Goal: Transaction & Acquisition: Download file/media

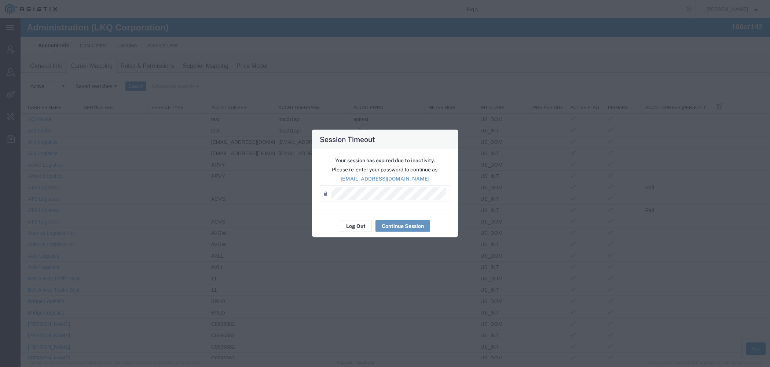
scroll to position [325, 0]
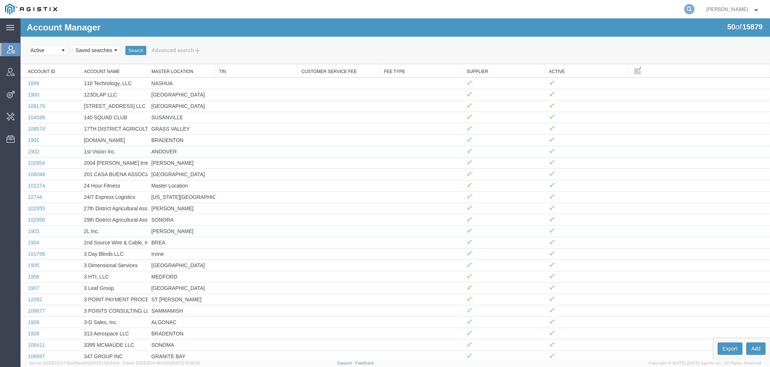
click at [690, 9] on icon at bounding box center [690, 9] width 10 height 10
paste input "56998481"
type input "56998481"
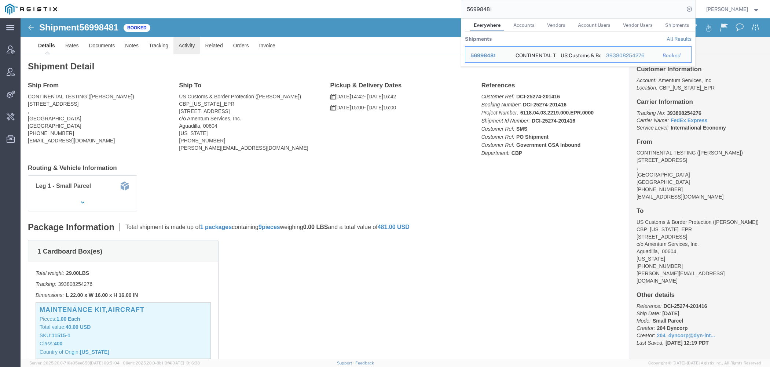
click link "Activity"
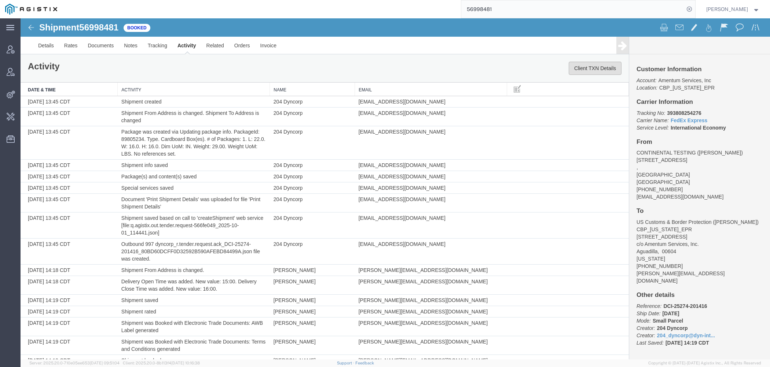
click at [589, 70] on button "Client TXN Details" at bounding box center [595, 68] width 53 height 13
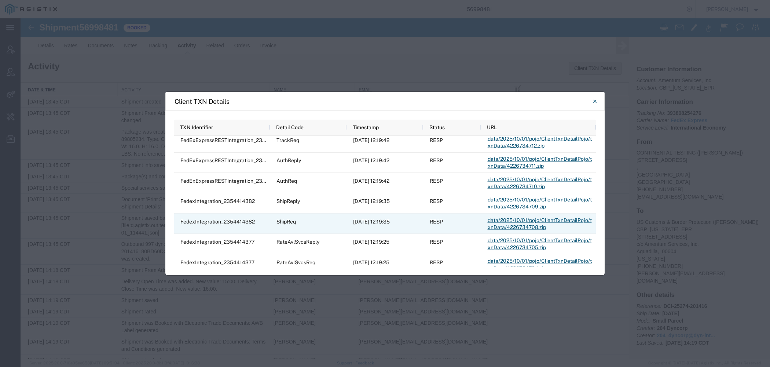
scroll to position [26, 0]
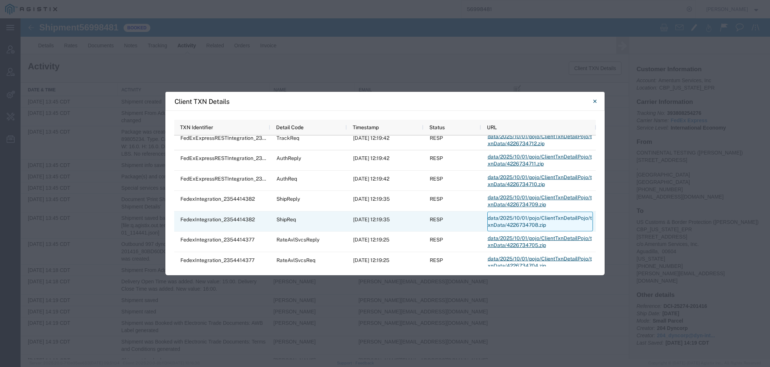
click at [494, 216] on link "data/2025/10/01/pojo/ClientTxnDetailPojo/txnData/4226734708.zip" at bounding box center [541, 222] width 106 height 20
